Goal: Information Seeking & Learning: Find specific page/section

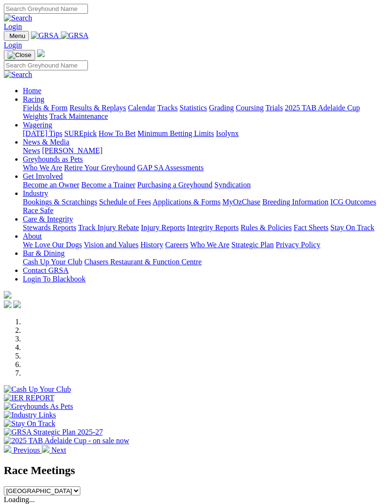
click at [80, 486] on select "South Australia New South Wales Northern Territory Queensland Tasmania Victoria…" at bounding box center [42, 490] width 77 height 9
select select "TAS"
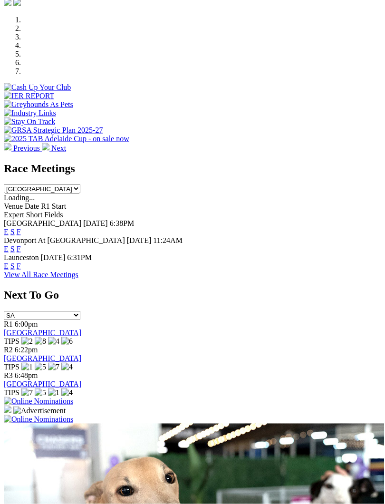
scroll to position [303, 0]
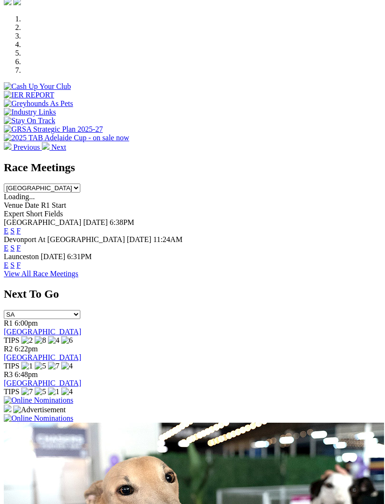
click at [21, 261] on link "F" at bounding box center [19, 265] width 4 height 8
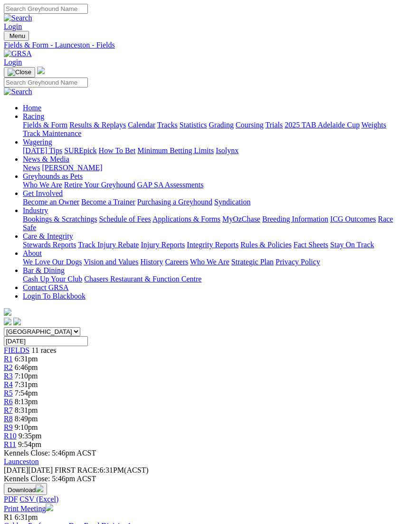
click at [88, 336] on input "[DATE]" at bounding box center [46, 341] width 84 height 10
type input "[DATE], [DATE]"
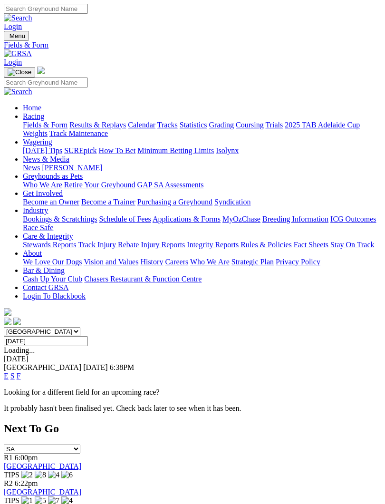
click at [21, 372] on link "F" at bounding box center [19, 376] width 4 height 8
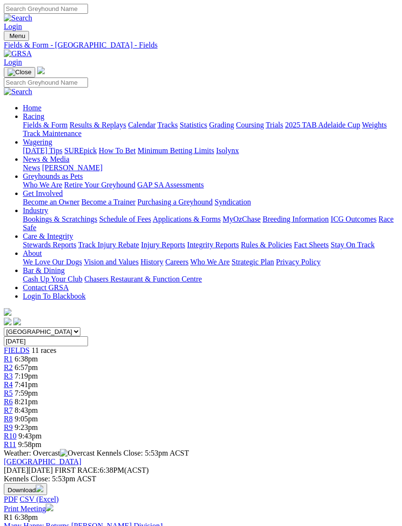
click at [53, 504] on link "Print Meeting" at bounding box center [28, 508] width 49 height 8
